Goal: Transaction & Acquisition: Purchase product/service

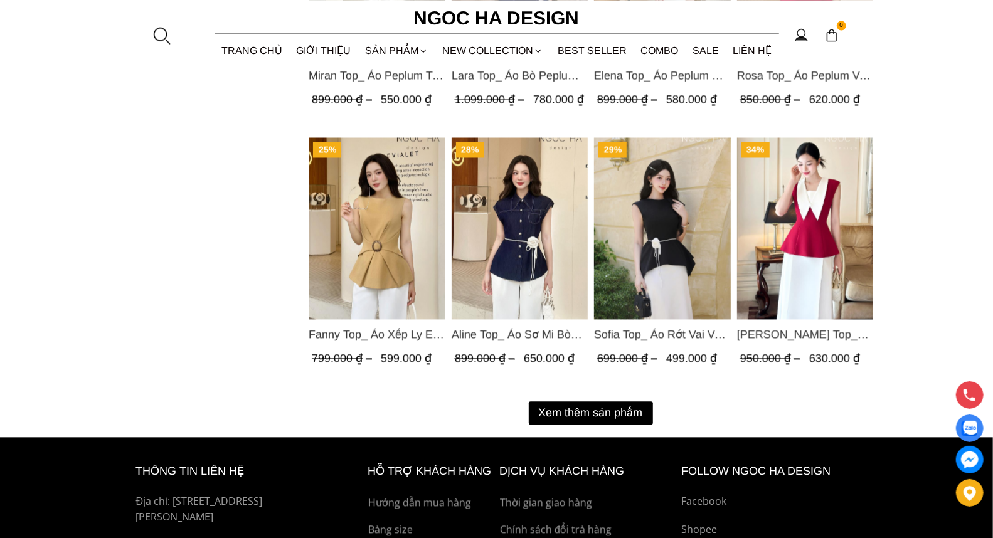
scroll to position [1563, 0]
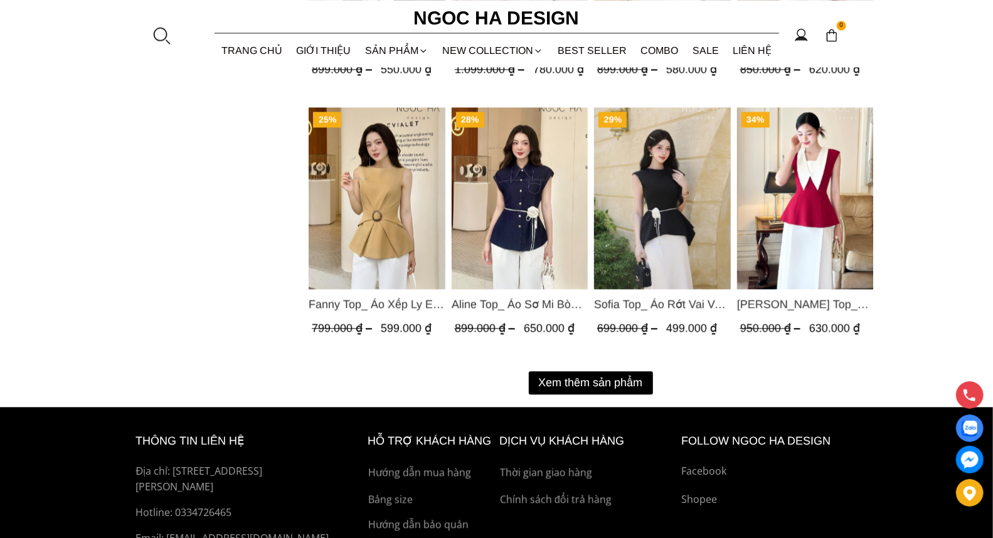
drag, startPoint x: 1001, startPoint y: 61, endPoint x: 966, endPoint y: 431, distance: 371.0
click at [586, 380] on button "Xem thêm sản phẩm" at bounding box center [591, 382] width 124 height 23
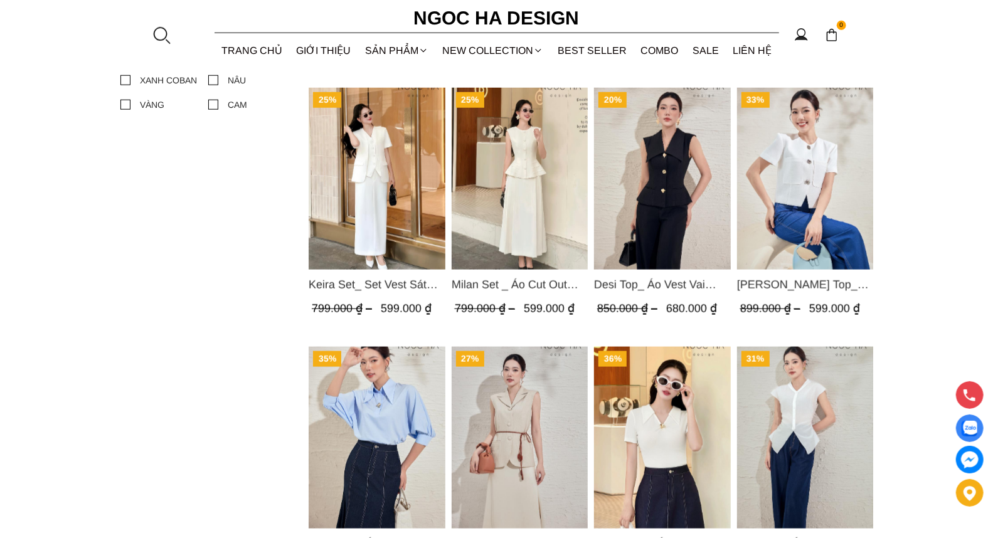
scroll to position [740, 0]
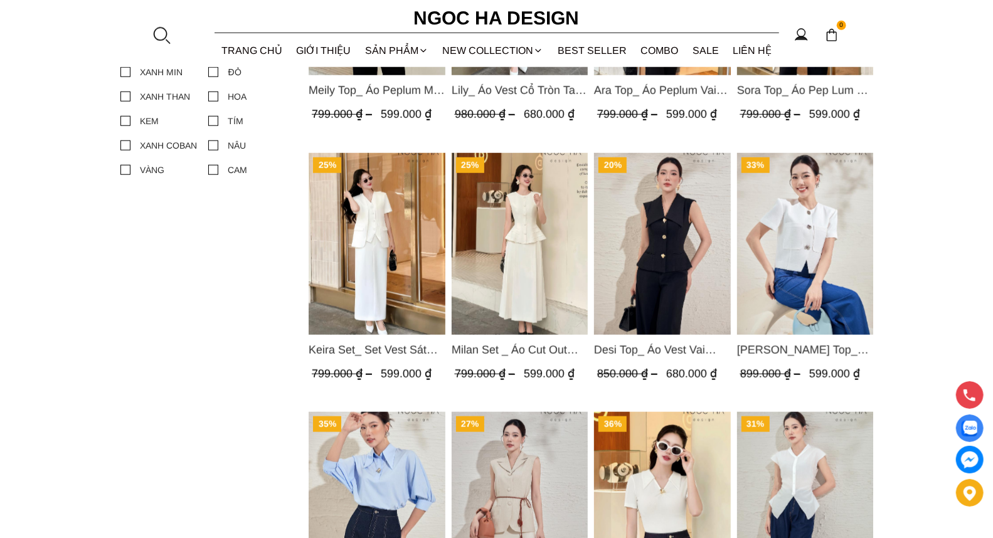
click at [805, 236] on img "Product image - Laura Top_ Áo Vest Cổ Tròn Dáng Suông Lửng A1079" at bounding box center [804, 244] width 137 height 182
click at [794, 343] on span "Laura Top_ Áo Vest Cổ Tròn Dáng Suông Lửng A1079" at bounding box center [804, 350] width 137 height 18
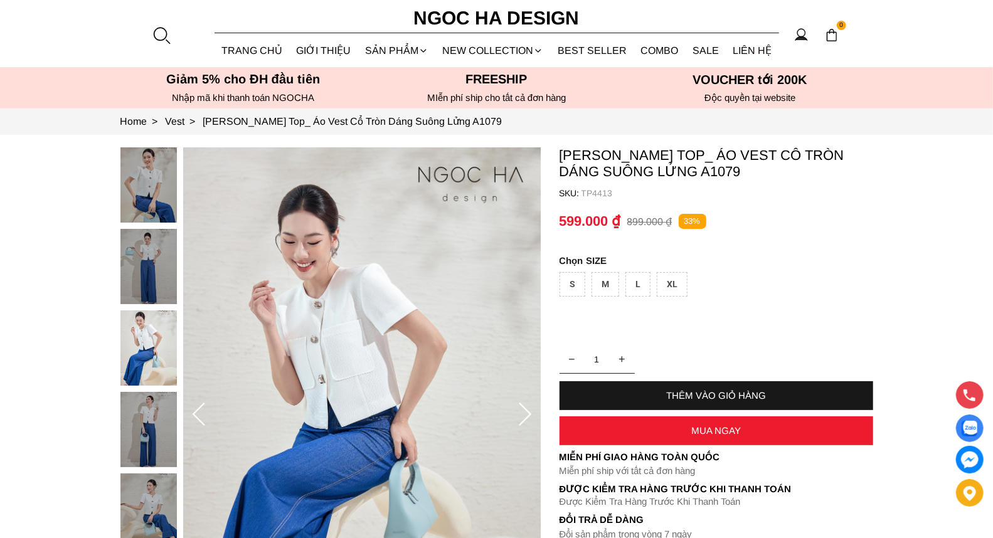
click at [529, 409] on icon at bounding box center [524, 415] width 25 height 25
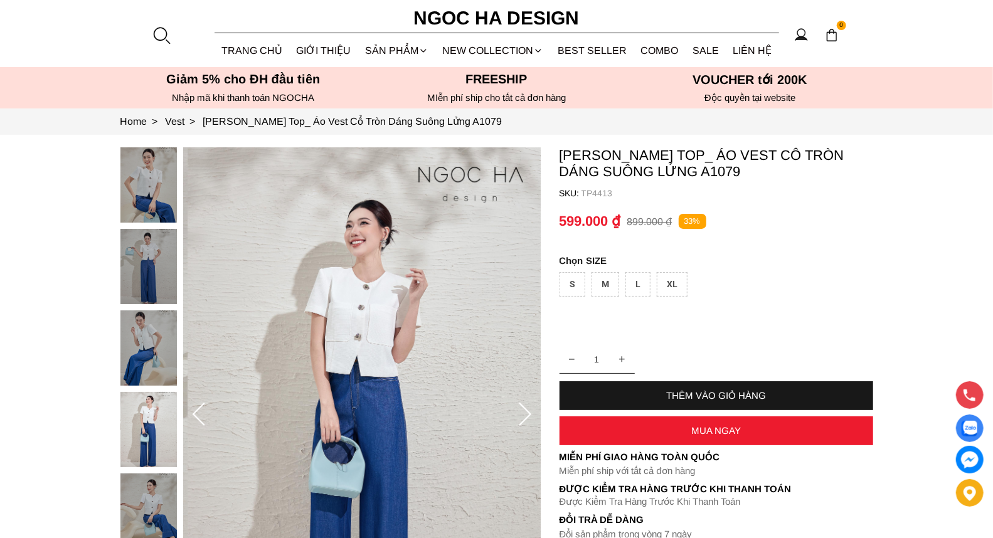
click at [527, 414] on icon at bounding box center [524, 415] width 25 height 25
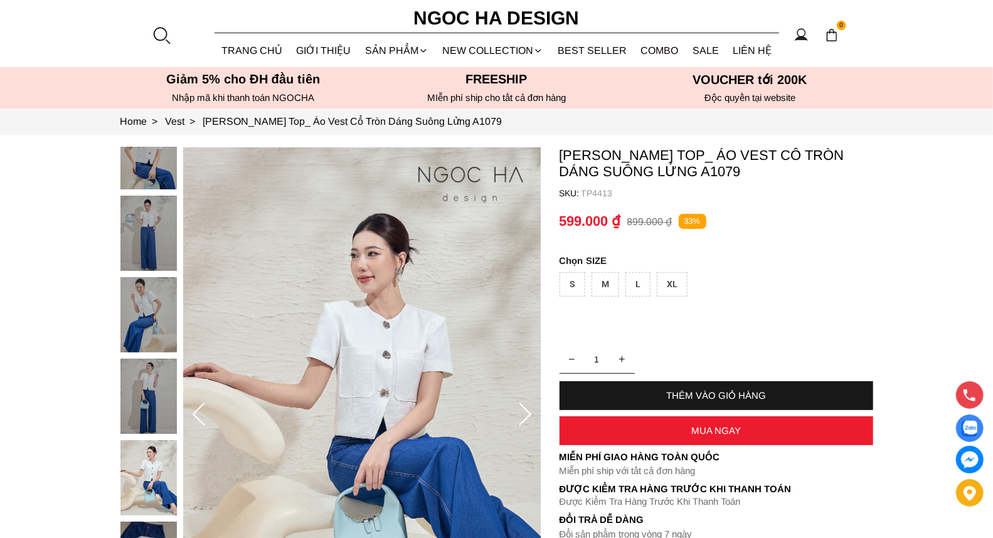
click at [527, 414] on icon at bounding box center [524, 415] width 25 height 25
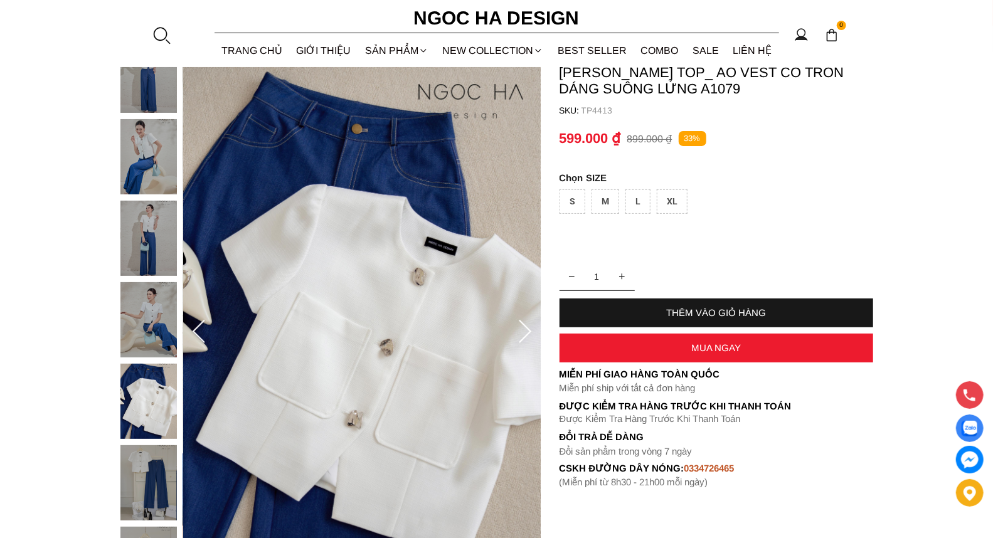
scroll to position [90, 0]
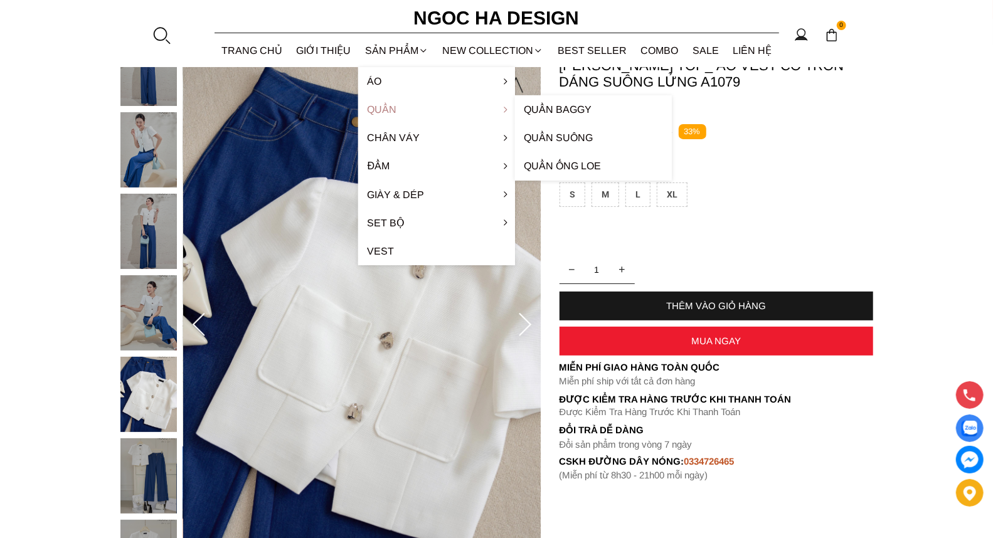
click at [388, 103] on link "Quần" at bounding box center [436, 109] width 157 height 28
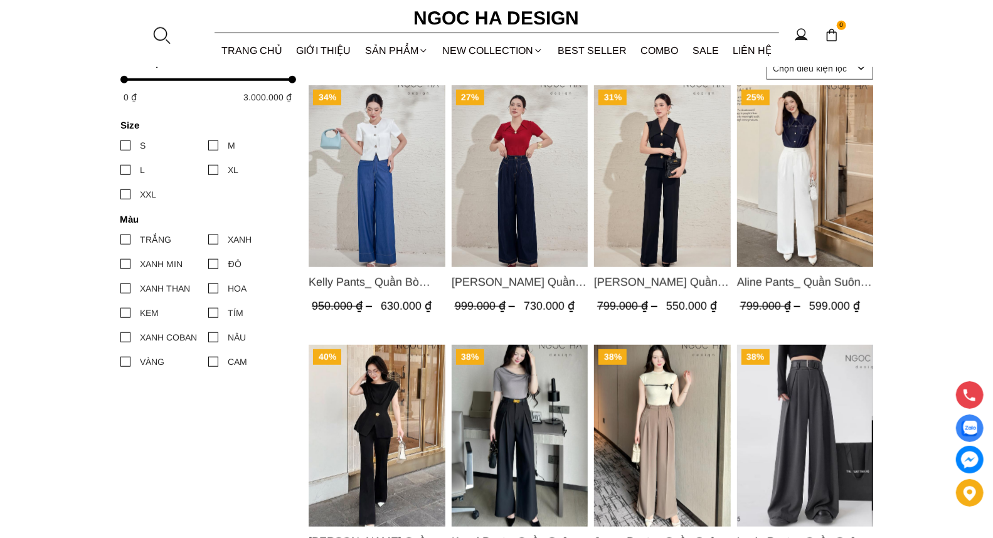
scroll to position [541, 0]
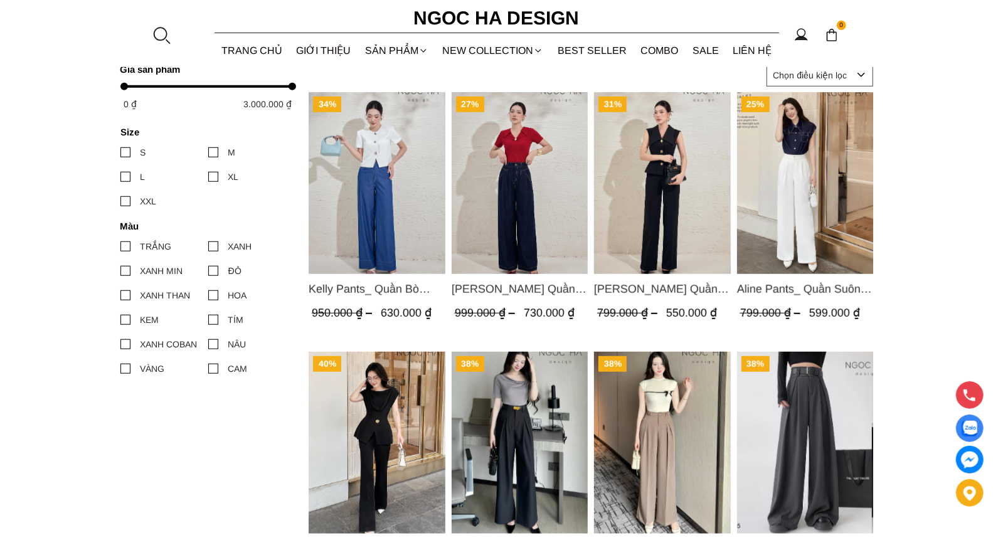
drag, startPoint x: 997, startPoint y: 27, endPoint x: 967, endPoint y: 192, distance: 167.6
click at [967, 192] on html "0 Trang chủ Giới thiệu Sản phẩm Áo Áo thun Áo sơ mi Áo Peplum Áo lụa Áo len Quầ…" at bounding box center [496, 295] width 993 height 1673
click at [670, 203] on img "Product image - Lara Pants_ Quần Suông Trắng Q059" at bounding box center [662, 183] width 137 height 182
click at [529, 224] on img "Product image - Kaytlyn Pants_ Quần Bò Suông Xếp LY Màu Xanh Đậm Q065" at bounding box center [519, 183] width 137 height 182
click at [373, 198] on img "Product image - Kelly Pants_ Quần Bò Suông Màu Xanh Q066" at bounding box center [377, 183] width 137 height 182
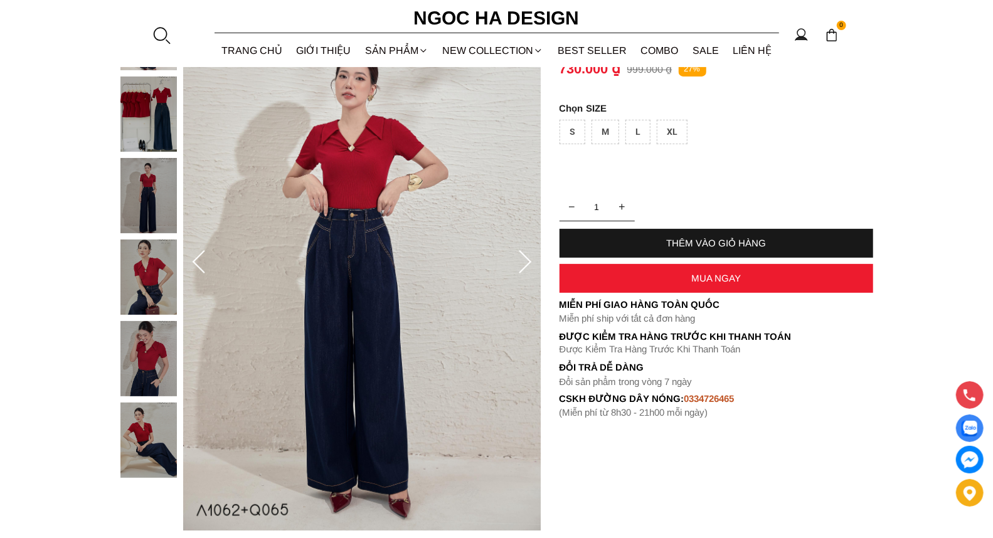
scroll to position [168, 0]
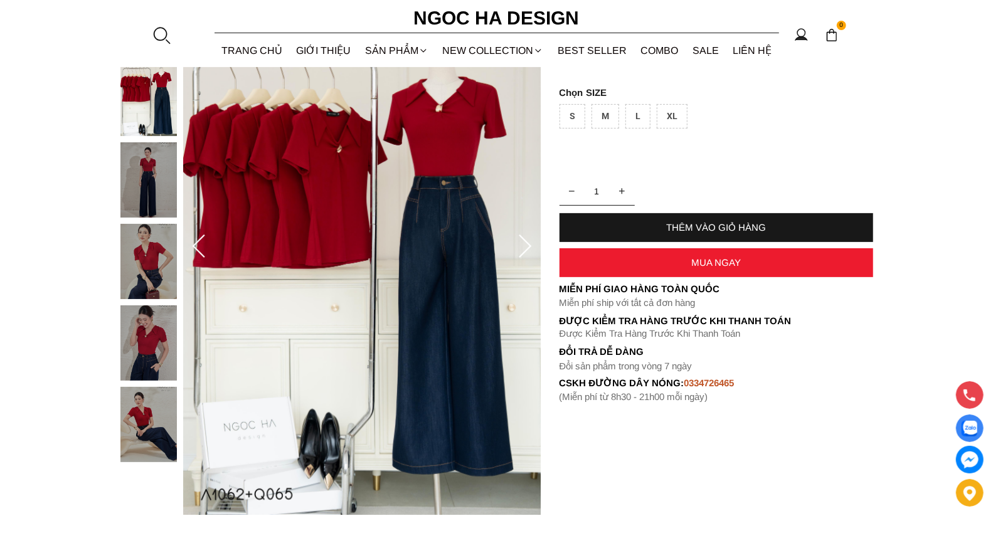
click at [534, 246] on icon at bounding box center [524, 247] width 25 height 25
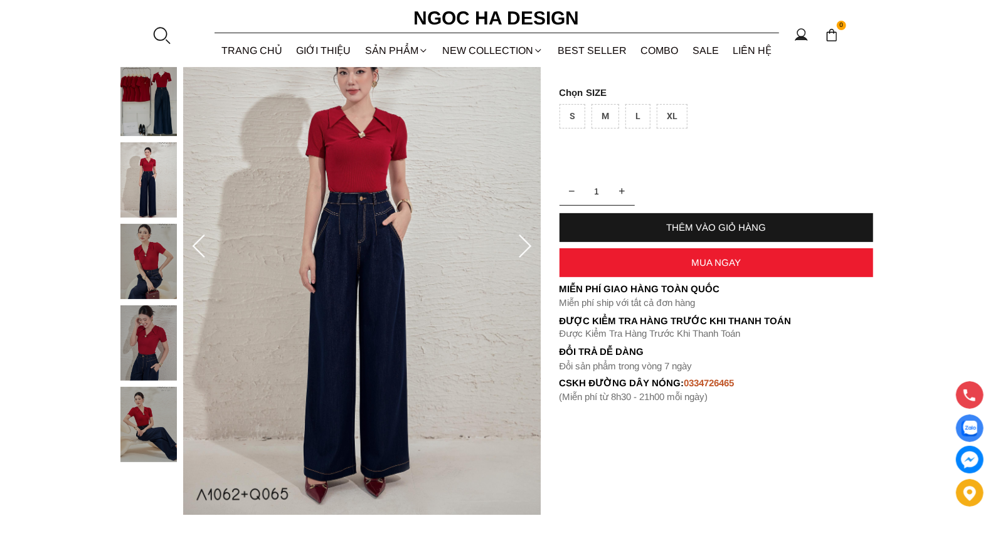
click at [534, 246] on icon at bounding box center [524, 247] width 25 height 25
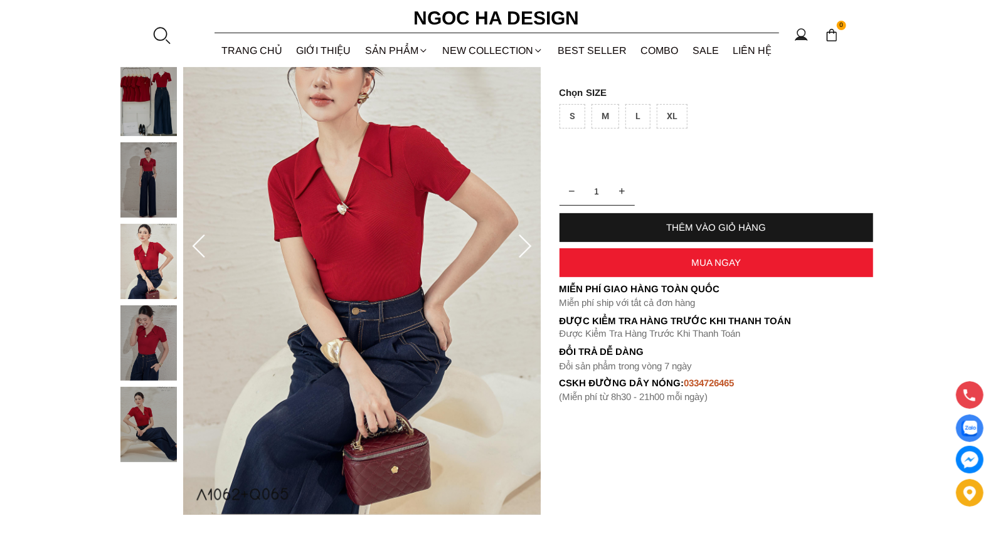
click at [534, 246] on icon at bounding box center [524, 247] width 25 height 25
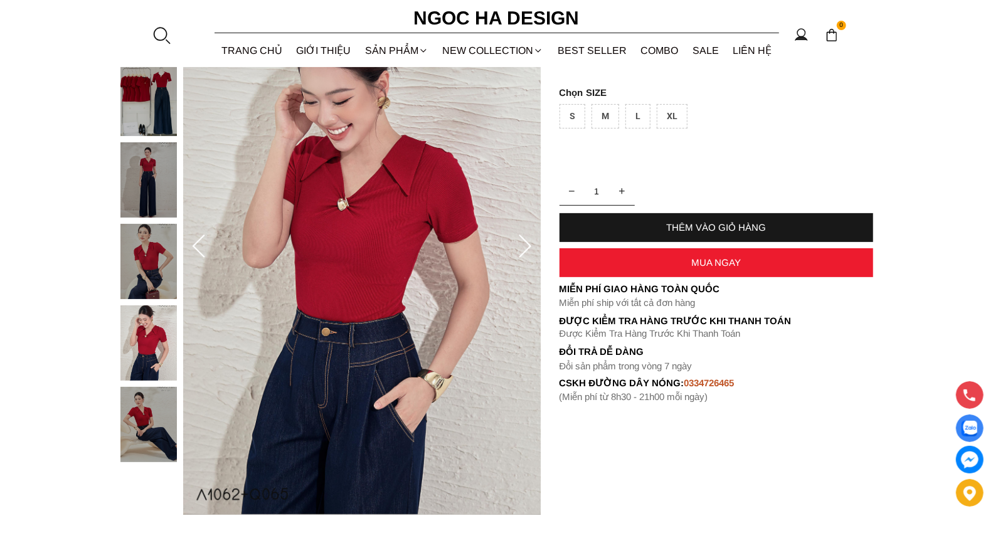
click at [534, 246] on icon at bounding box center [524, 247] width 25 height 25
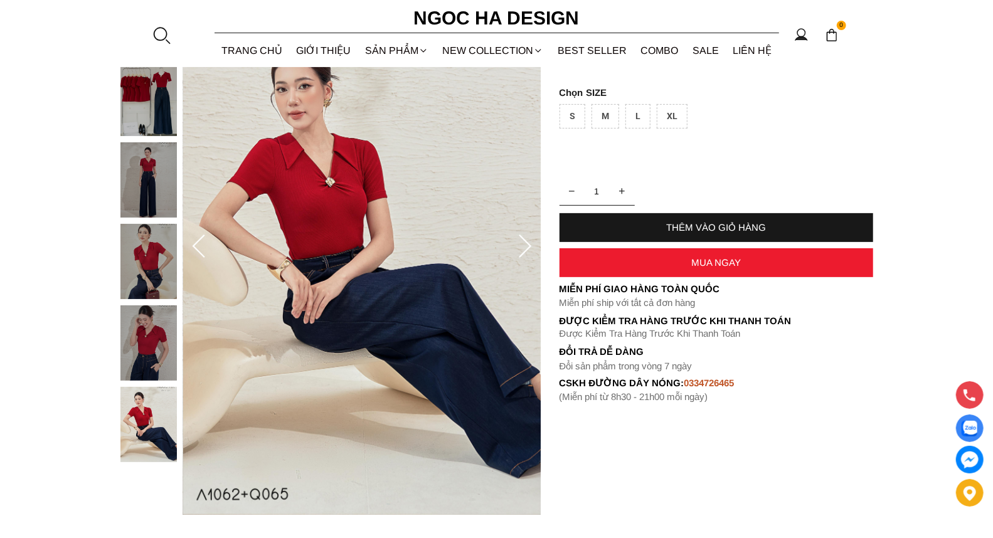
click at [534, 246] on icon at bounding box center [524, 247] width 25 height 25
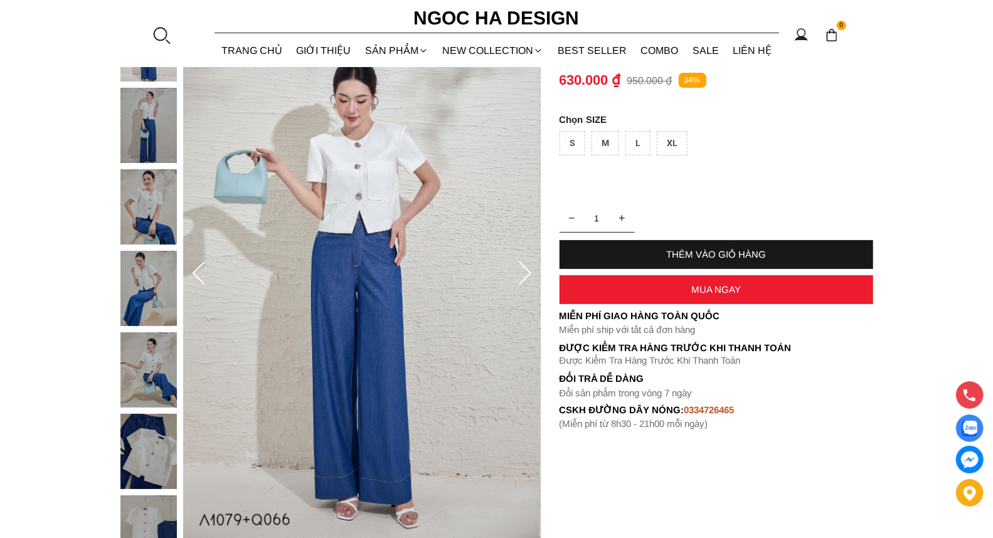
scroll to position [204, 0]
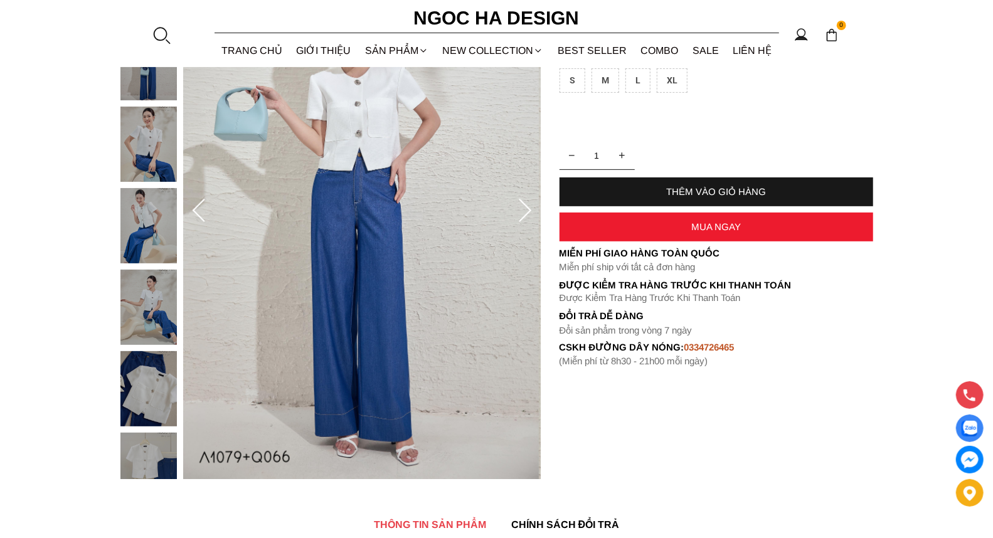
click at [525, 209] on icon at bounding box center [524, 211] width 25 height 25
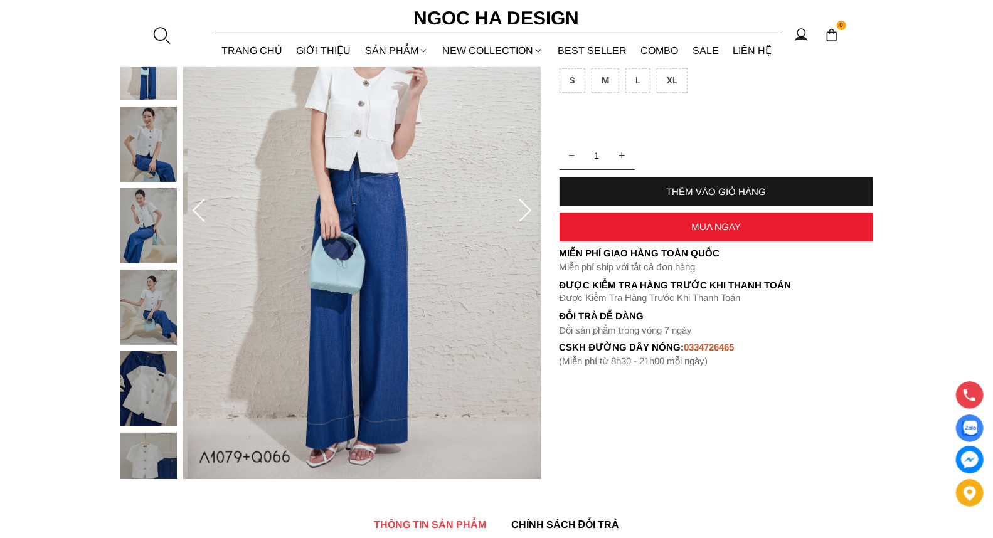
click at [525, 209] on icon at bounding box center [524, 211] width 25 height 25
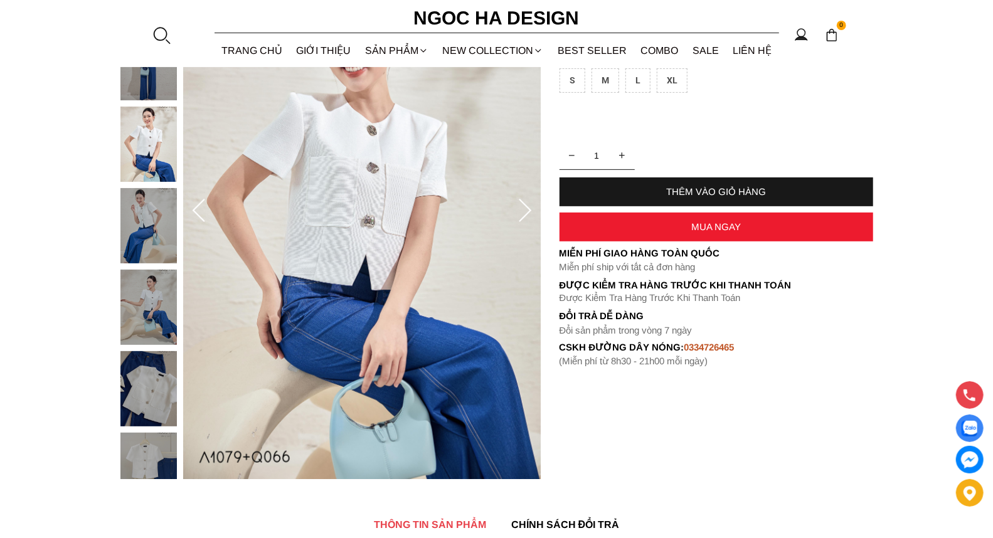
click at [525, 209] on icon at bounding box center [524, 211] width 25 height 25
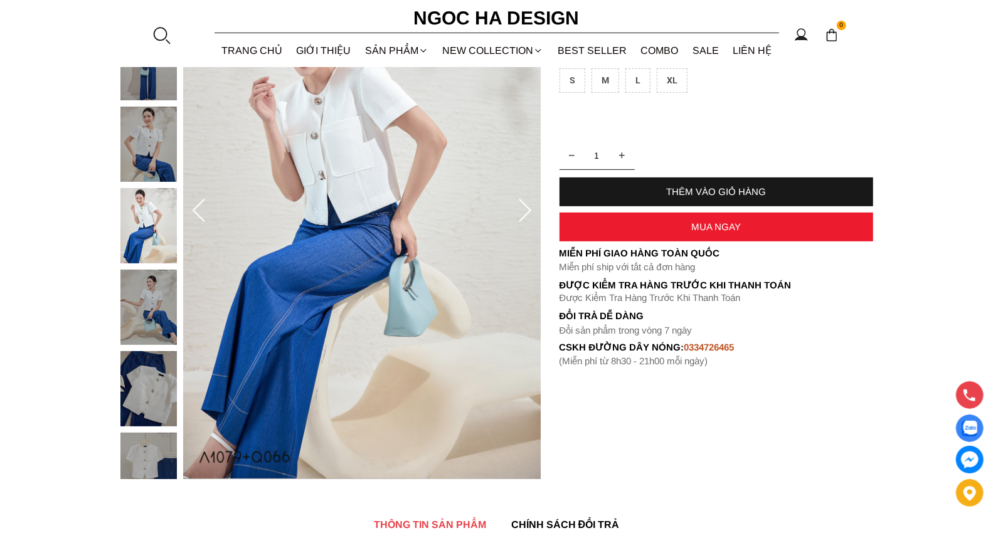
click at [525, 209] on icon at bounding box center [524, 211] width 25 height 25
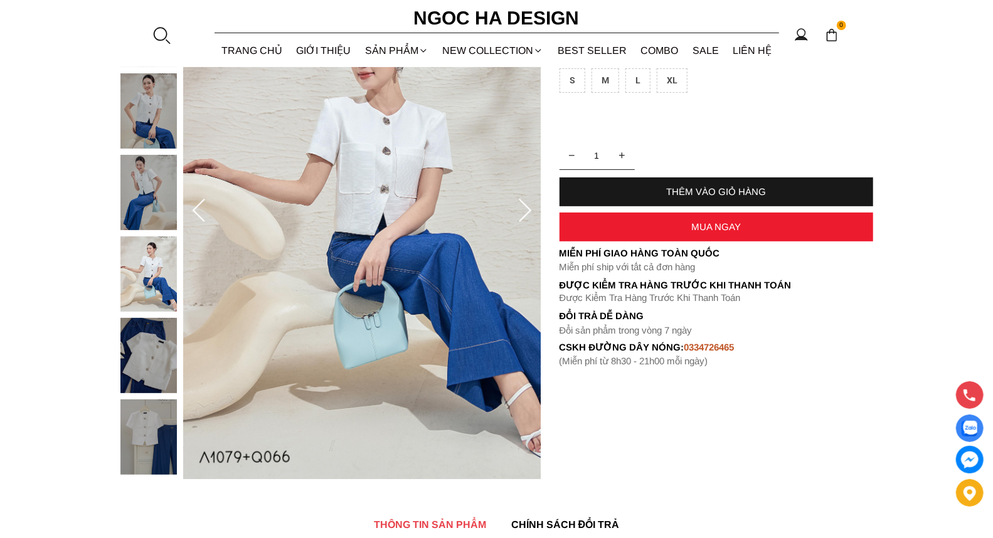
click at [525, 209] on icon at bounding box center [524, 211] width 25 height 25
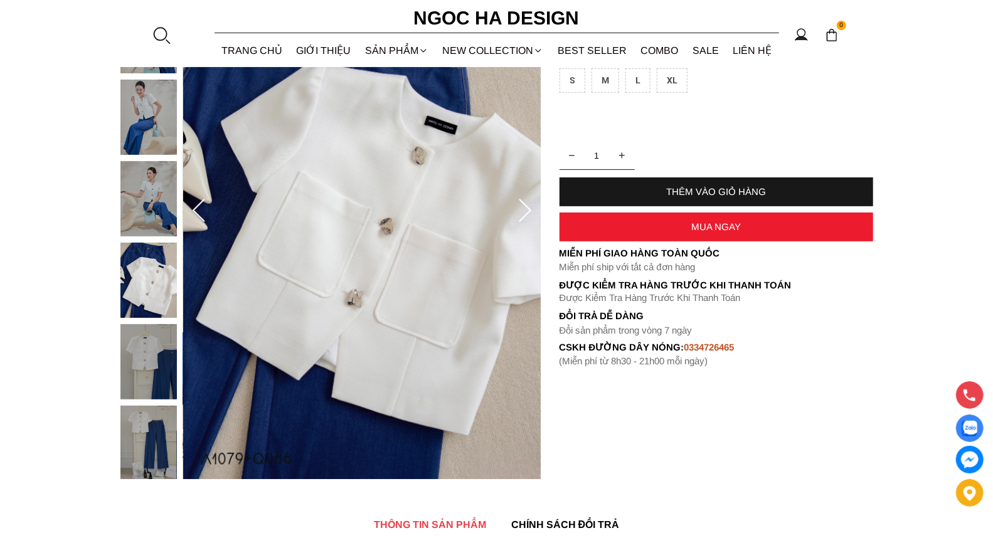
click at [525, 209] on icon at bounding box center [524, 211] width 25 height 25
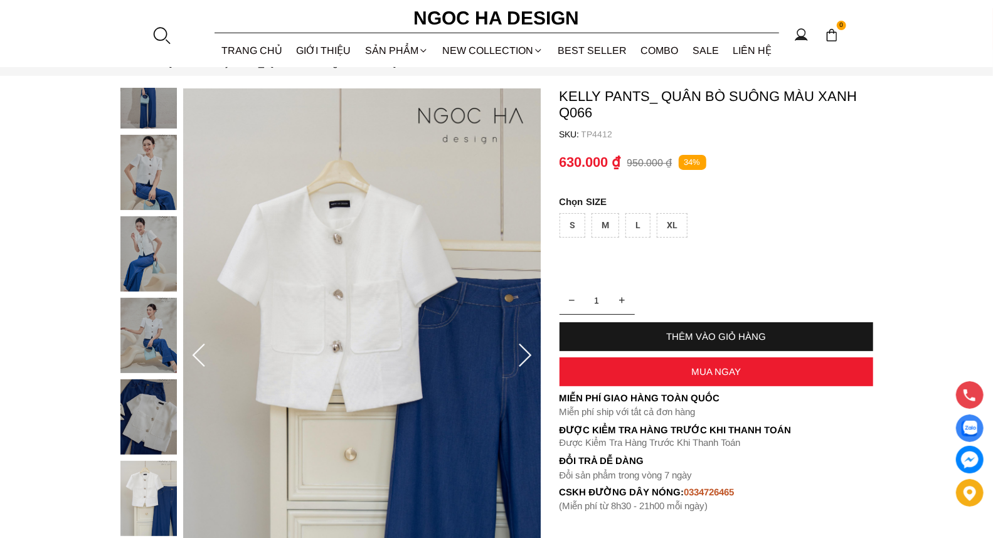
scroll to position [0, 0]
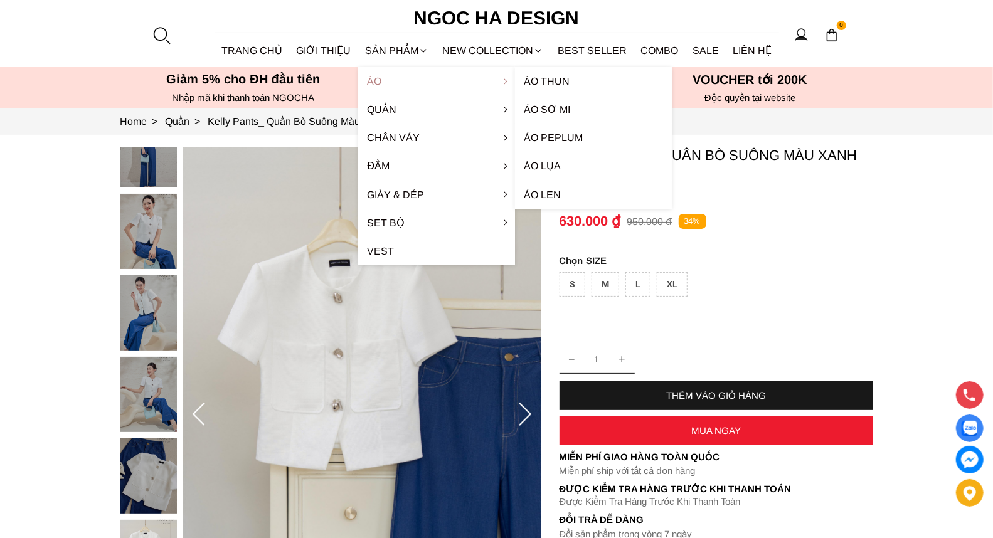
click at [368, 80] on link "Áo" at bounding box center [436, 81] width 157 height 28
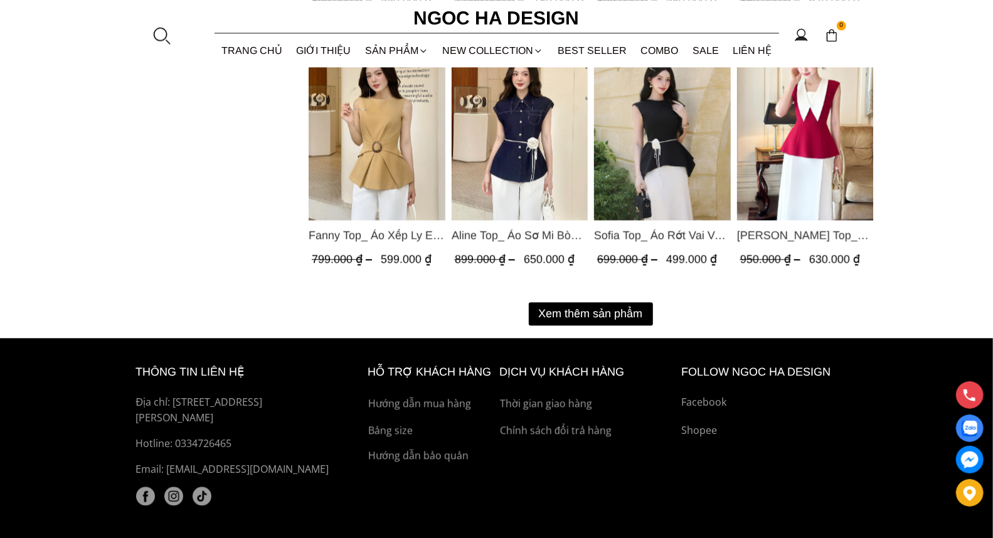
scroll to position [1472, 0]
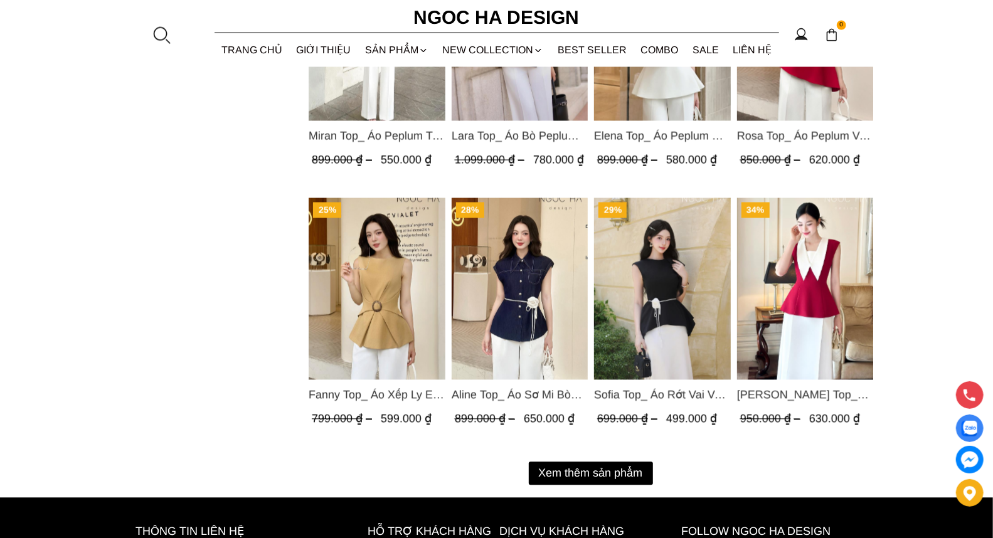
click at [592, 474] on button "Xem thêm sản phẩm" at bounding box center [591, 473] width 124 height 23
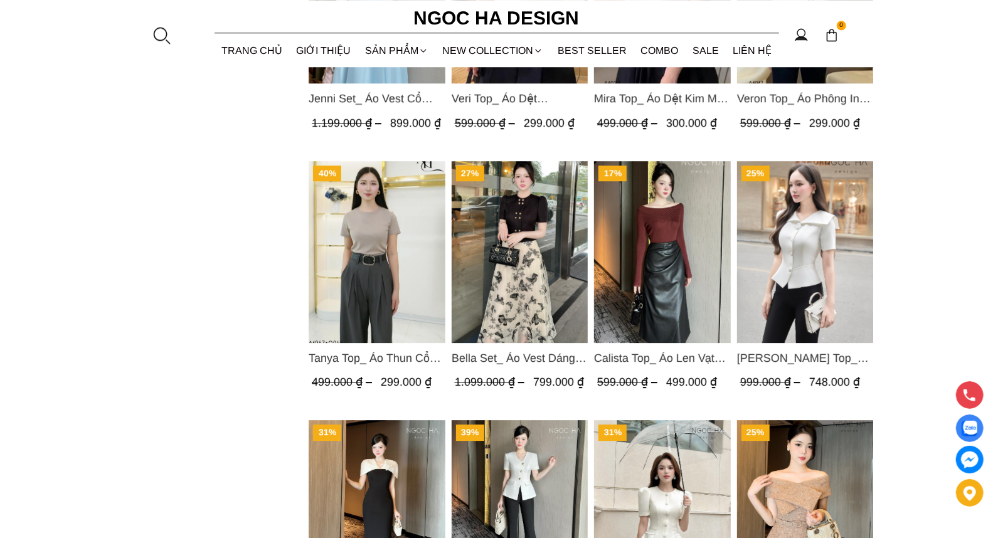
scroll to position [2266, 0]
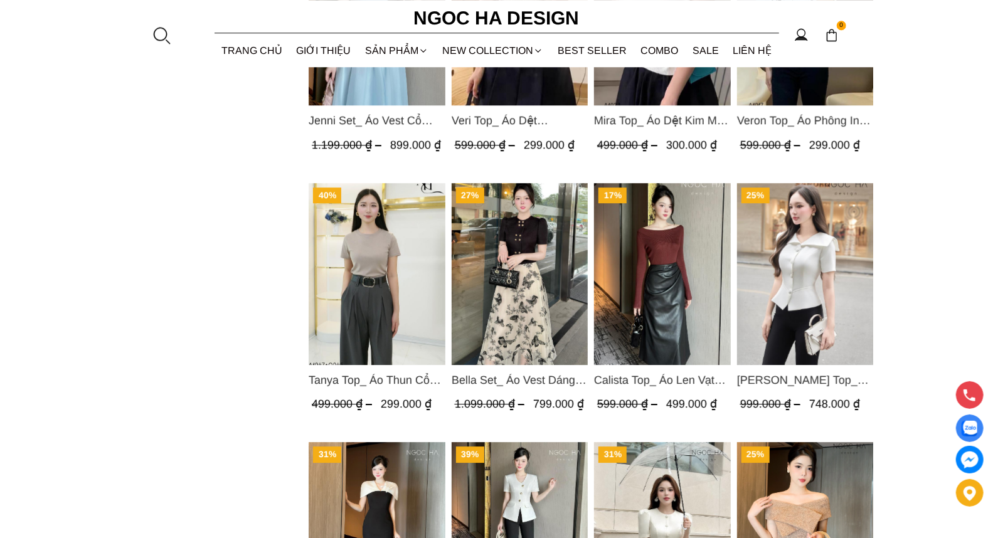
click at [800, 262] on img "Product image - Fiona Top_ Áo Vest Cách Điệu Cổ Ngang Vạt Chéo Tay Cộc Màu Trắn…" at bounding box center [804, 274] width 137 height 182
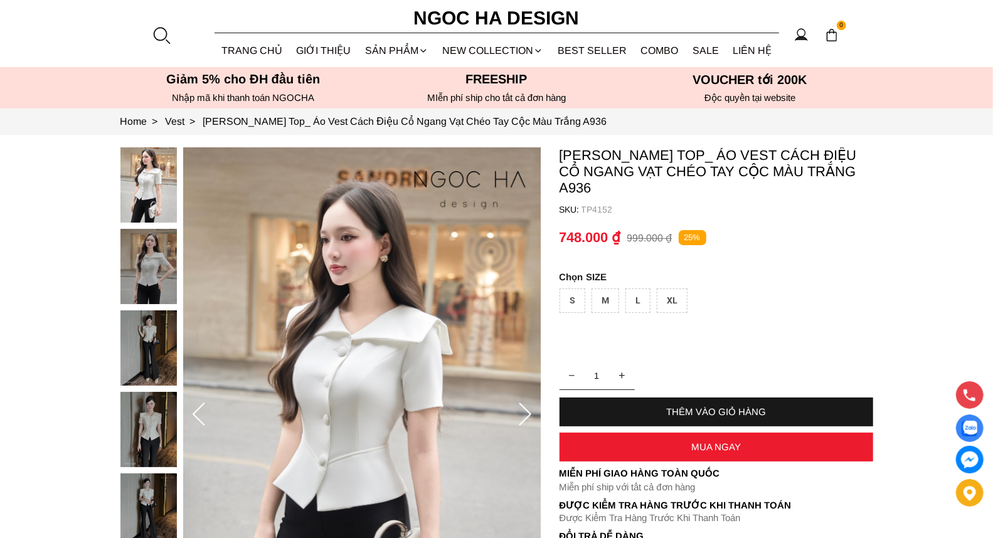
click at [525, 414] on icon at bounding box center [524, 415] width 25 height 25
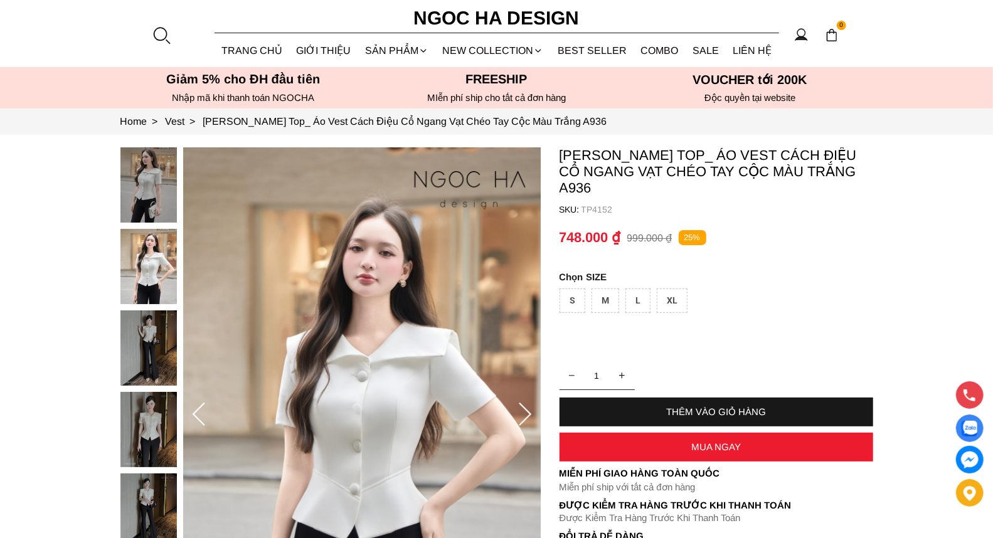
click at [525, 414] on icon at bounding box center [524, 415] width 25 height 25
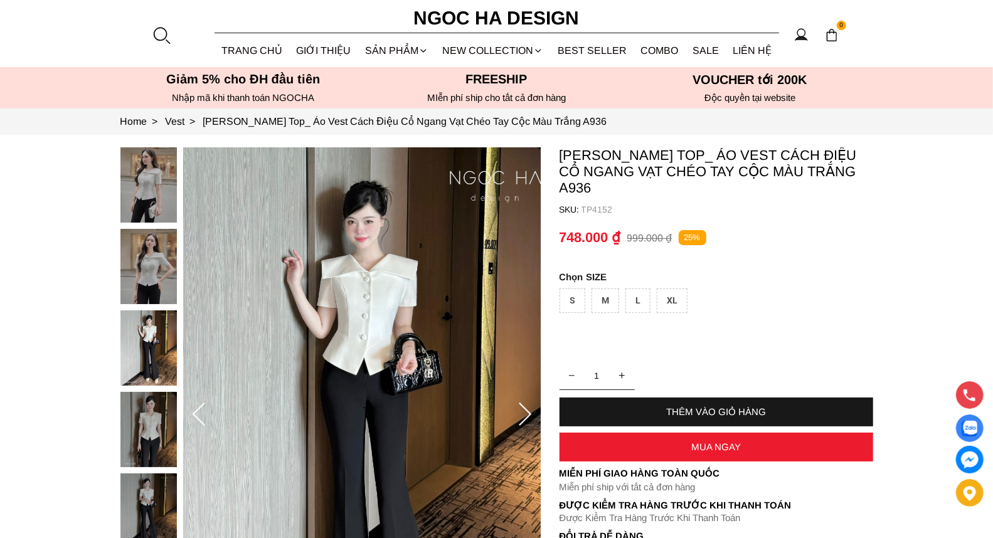
click at [525, 414] on icon at bounding box center [524, 415] width 25 height 25
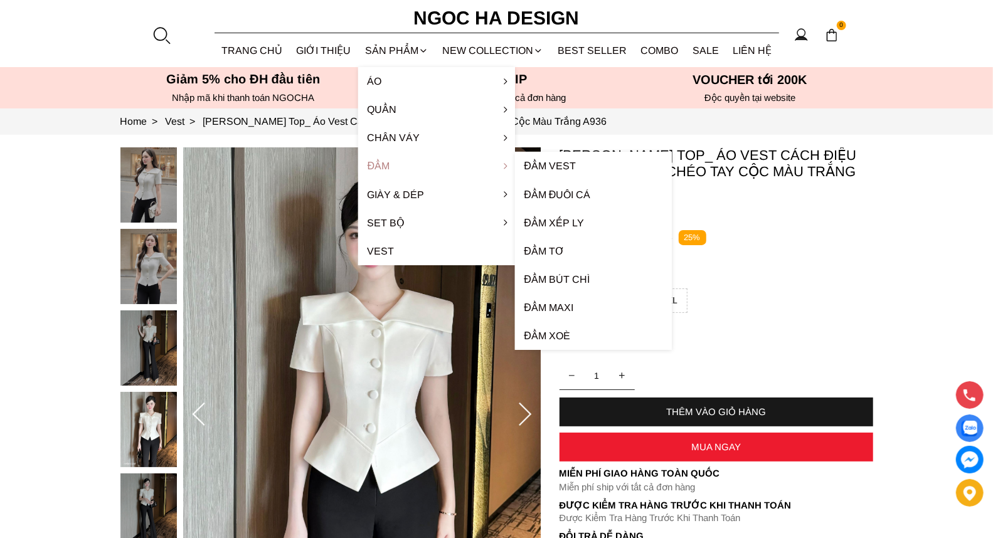
click at [386, 166] on link "Đầm" at bounding box center [436, 166] width 157 height 28
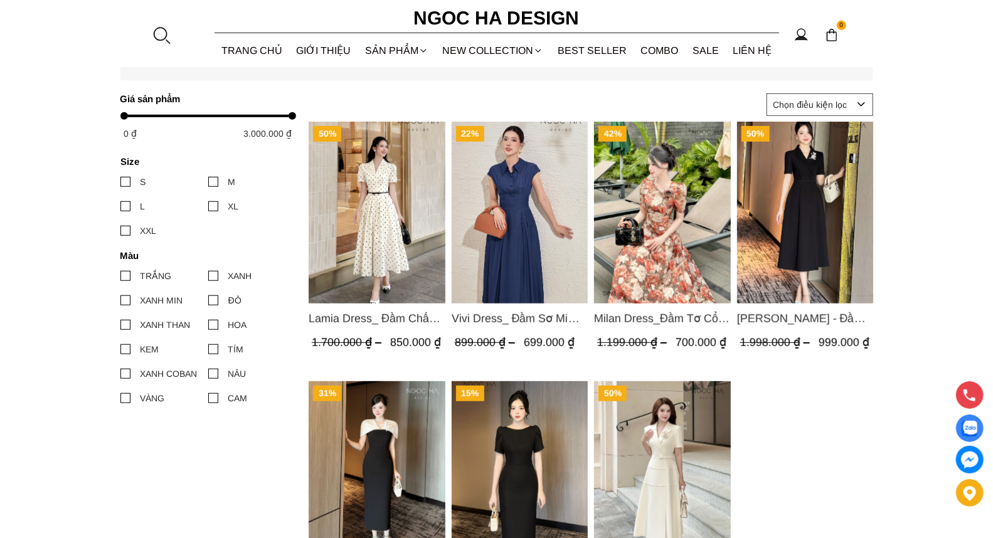
scroll to position [455, 0]
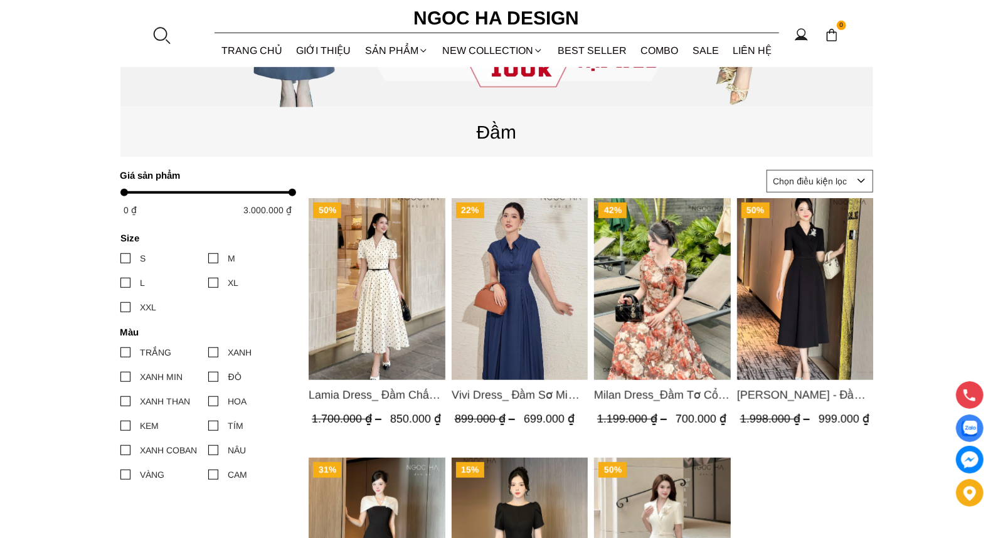
click at [654, 278] on img "Product image - Milan Dress_Đầm Tơ Cổ Tròn Đính Hoa, Tùng Xếp Ly D893" at bounding box center [662, 289] width 137 height 182
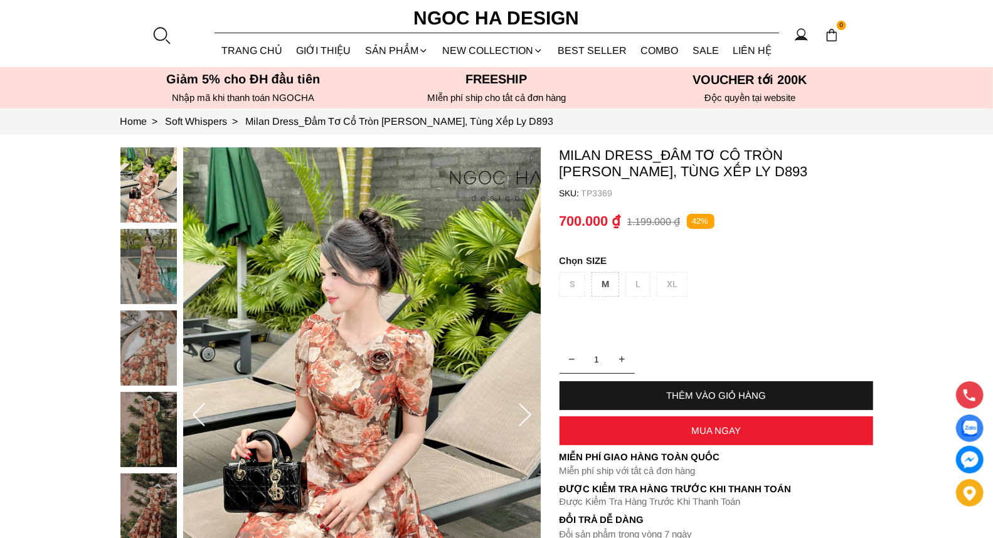
click at [541, 384] on section "Milan Dress_Đầm Tơ Cổ Tròn [PERSON_NAME], Tùng Xếp Ly D893 SKU: TP3369 1 THÊM V…" at bounding box center [496, 415] width 993 height 561
click at [530, 385] on img at bounding box center [361, 415] width 357 height 536
click at [527, 415] on icon at bounding box center [524, 415] width 25 height 25
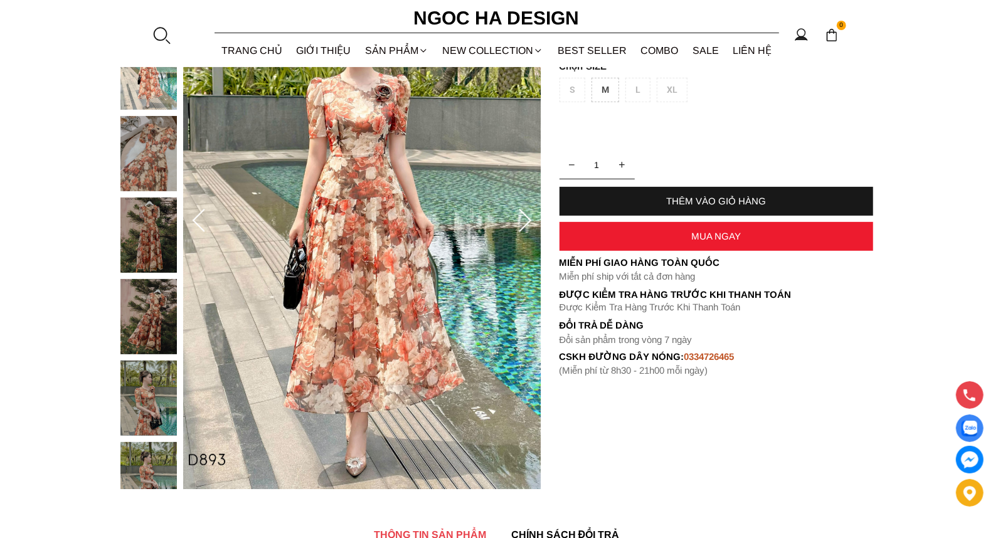
scroll to position [181, 0]
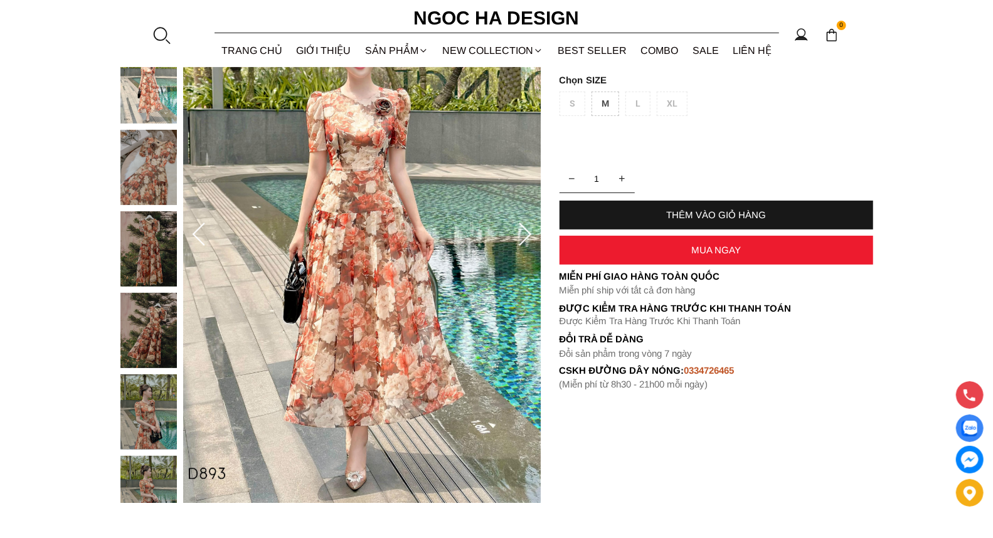
click at [525, 230] on icon at bounding box center [524, 235] width 25 height 25
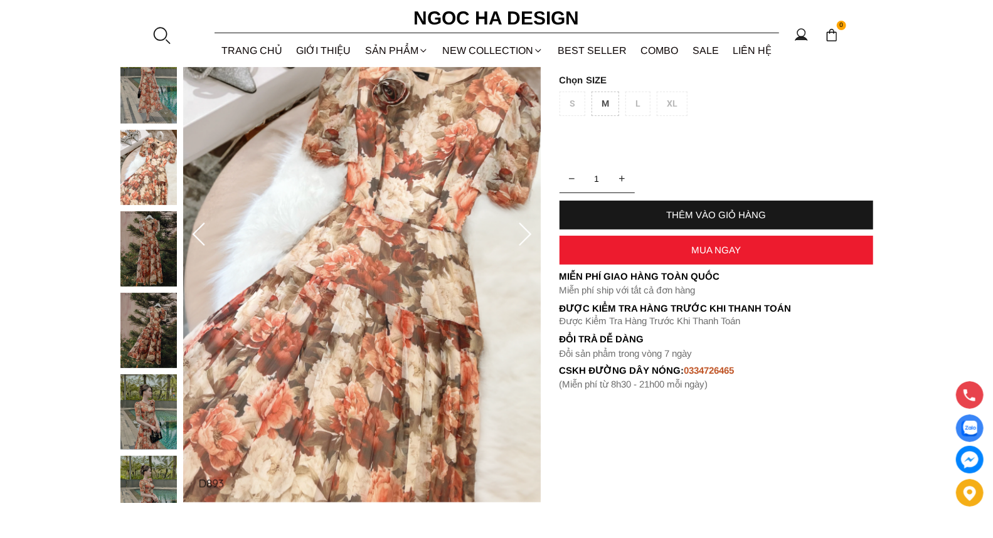
click at [525, 230] on icon at bounding box center [524, 235] width 25 height 25
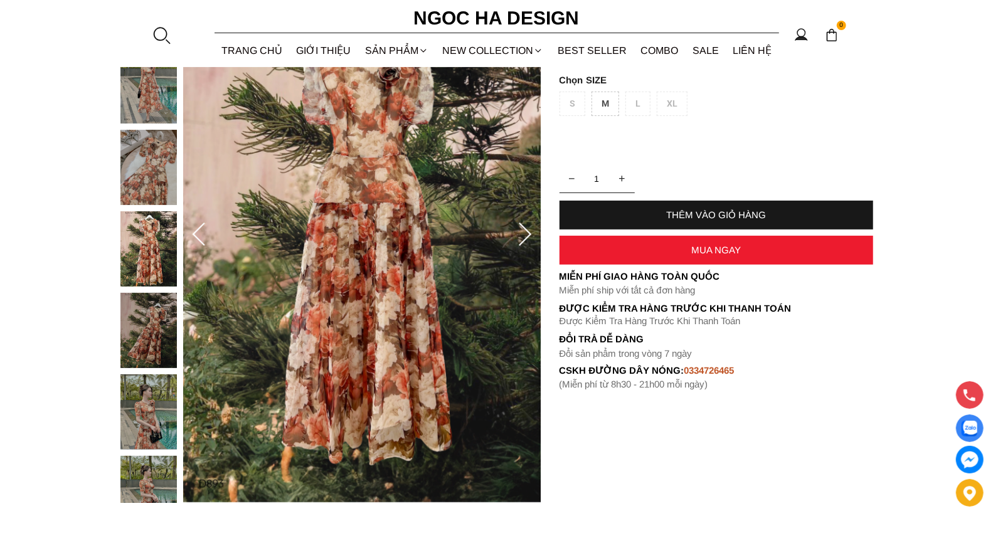
click at [525, 230] on icon at bounding box center [524, 235] width 25 height 25
